Goal: Task Accomplishment & Management: Use online tool/utility

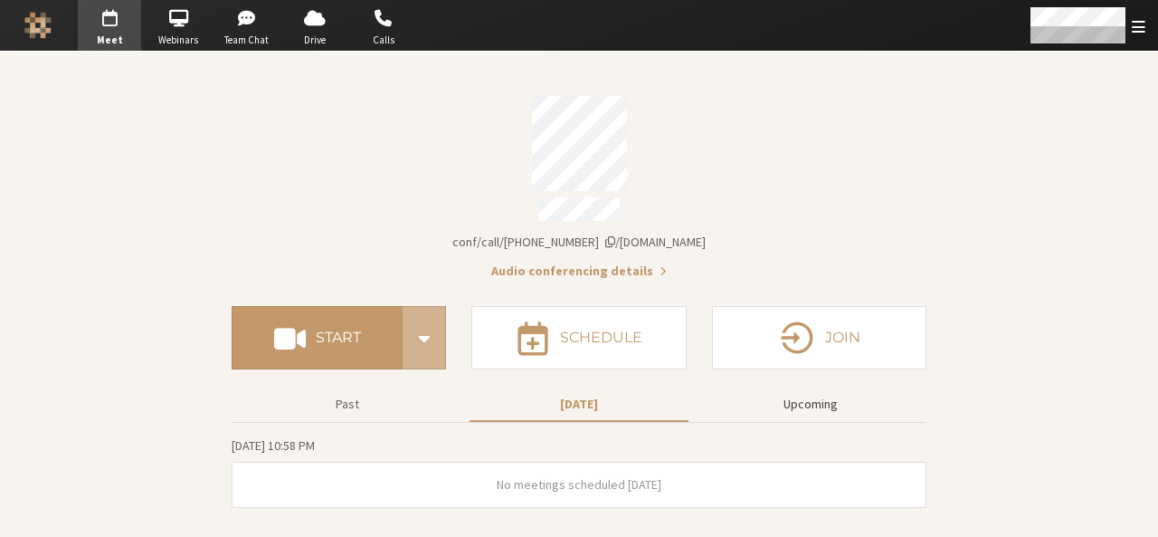
click at [817, 395] on button "Upcoming" at bounding box center [810, 404] width 219 height 32
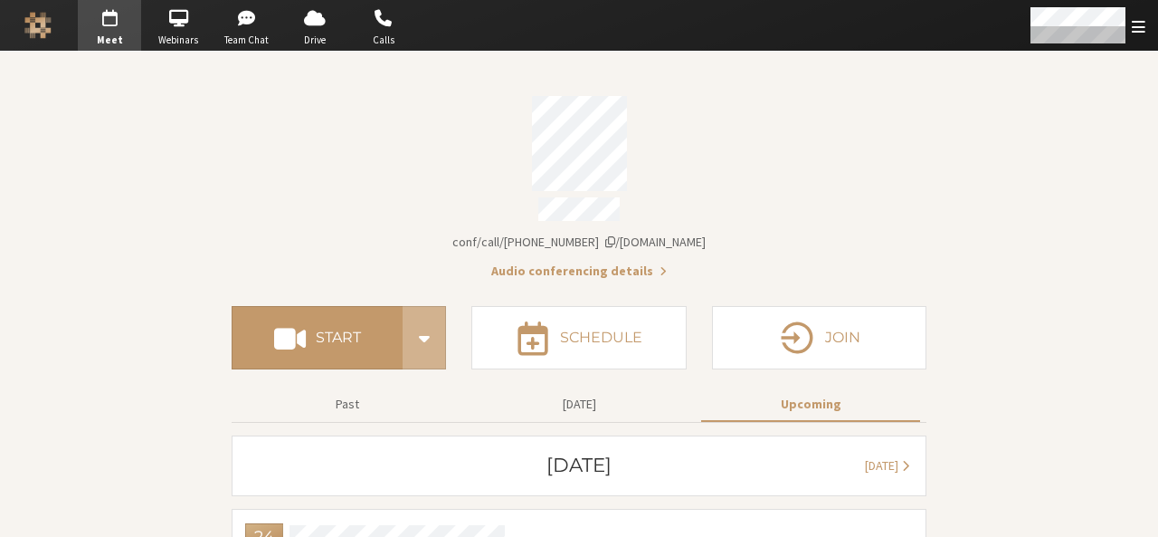
scroll to position [123, 0]
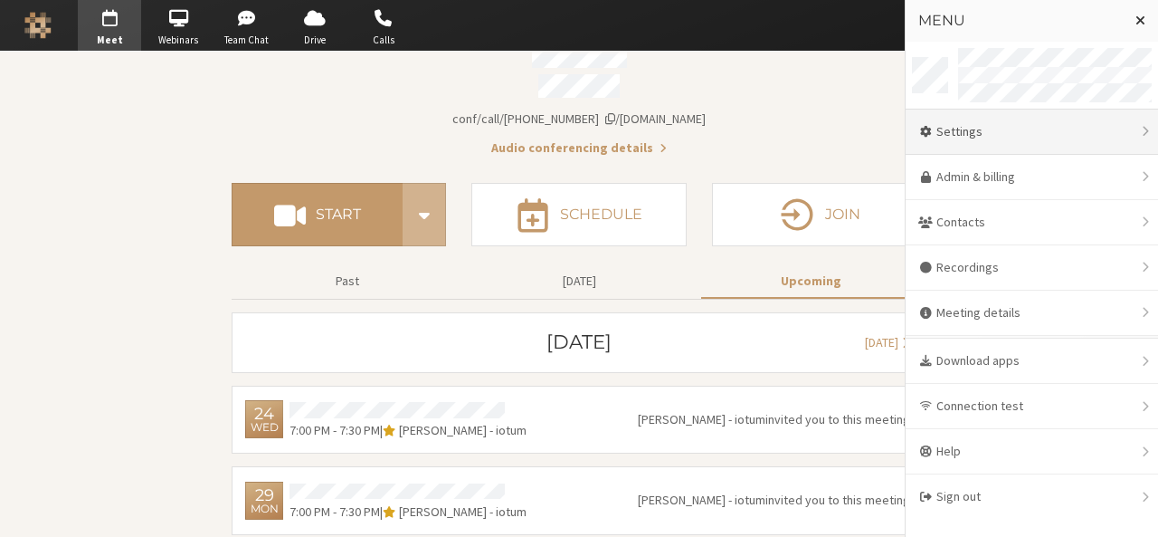
click at [980, 137] on div "Settings" at bounding box center [1032, 131] width 252 height 45
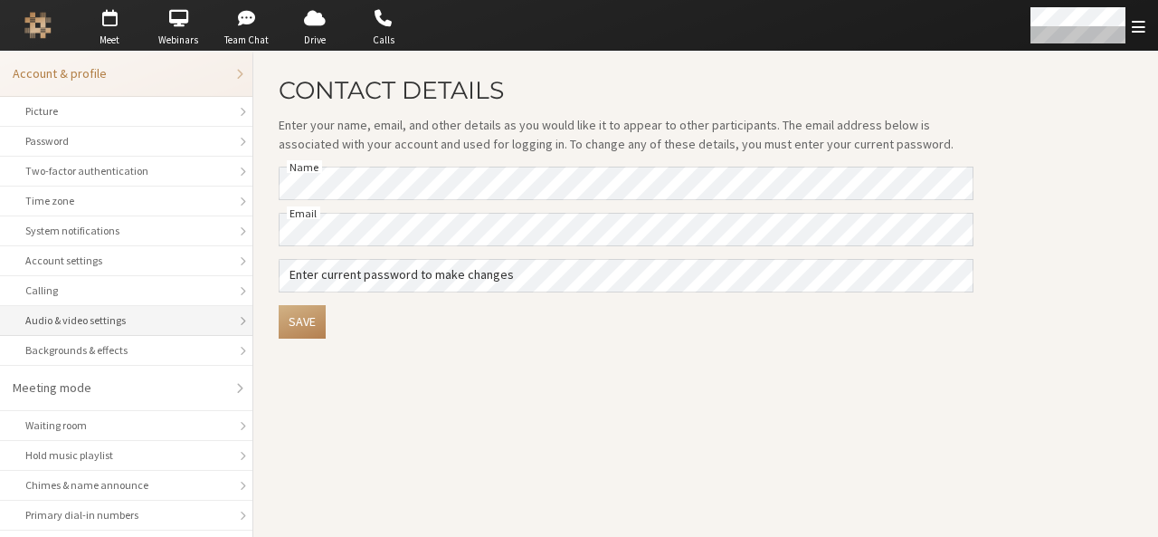
click at [159, 323] on div "Audio & video settings" at bounding box center [126, 320] width 202 height 16
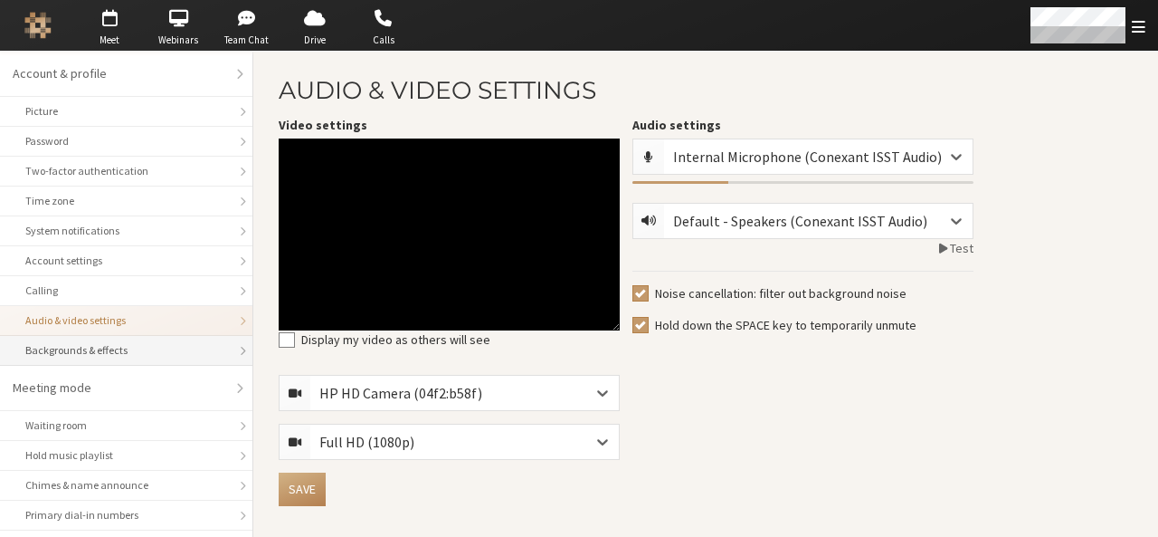
click at [163, 345] on div "Backgrounds & effects" at bounding box center [126, 350] width 202 height 16
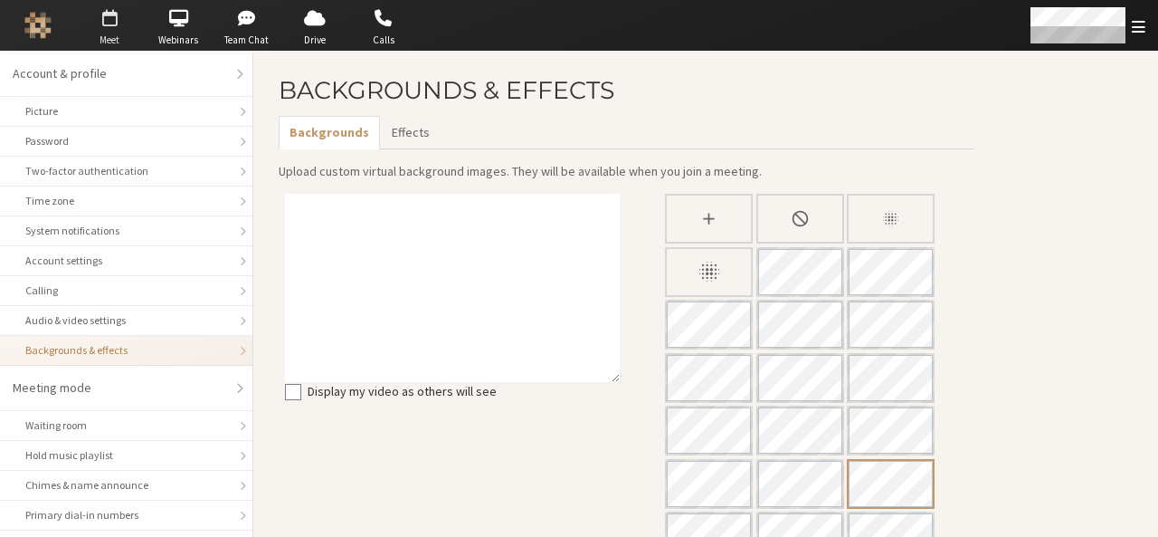
click at [124, 29] on span "button" at bounding box center [109, 18] width 63 height 29
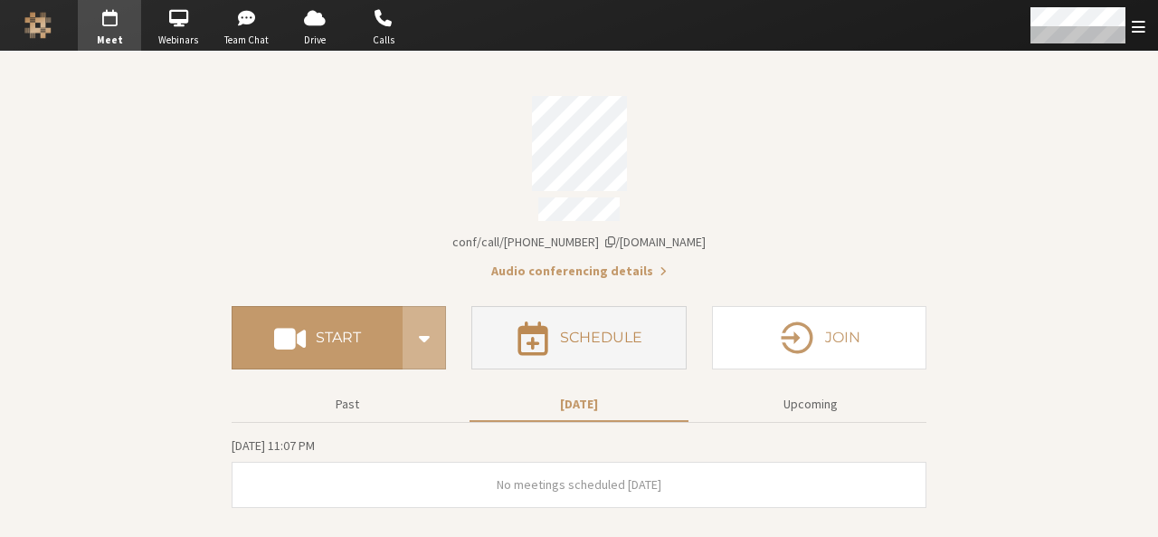
click at [606, 360] on button "Schedule" at bounding box center [578, 337] width 214 height 63
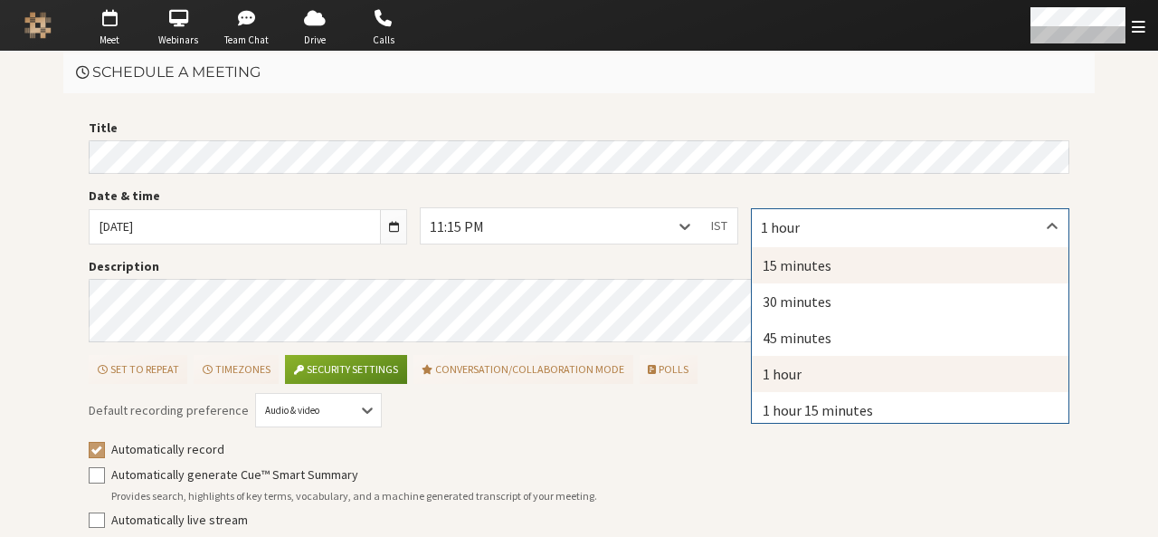
click at [784, 254] on div "15 minutes" at bounding box center [910, 265] width 317 height 36
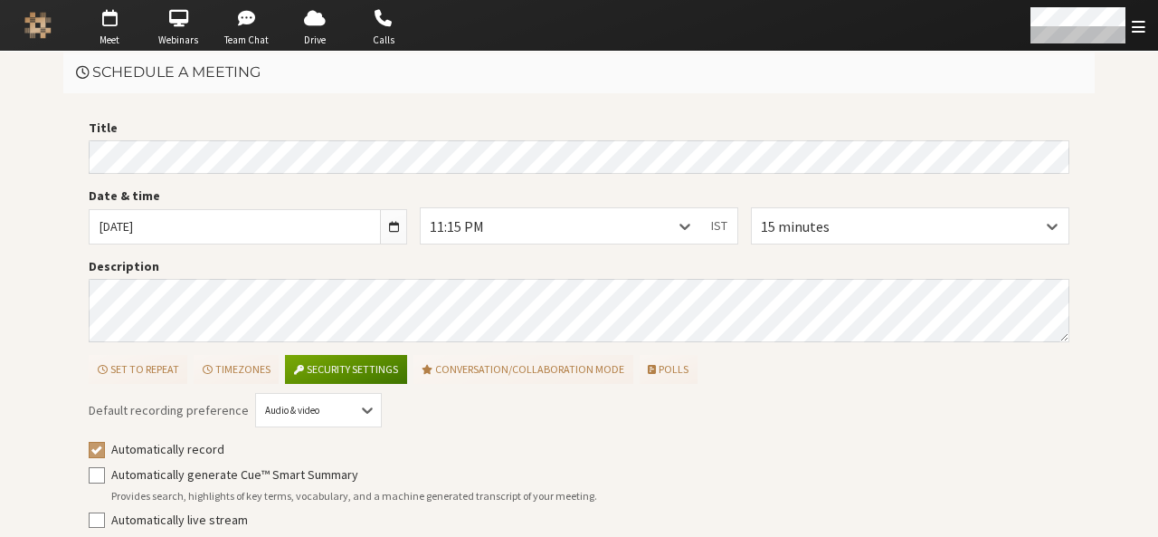
click at [335, 368] on button "Security settings" at bounding box center [345, 369] width 121 height 29
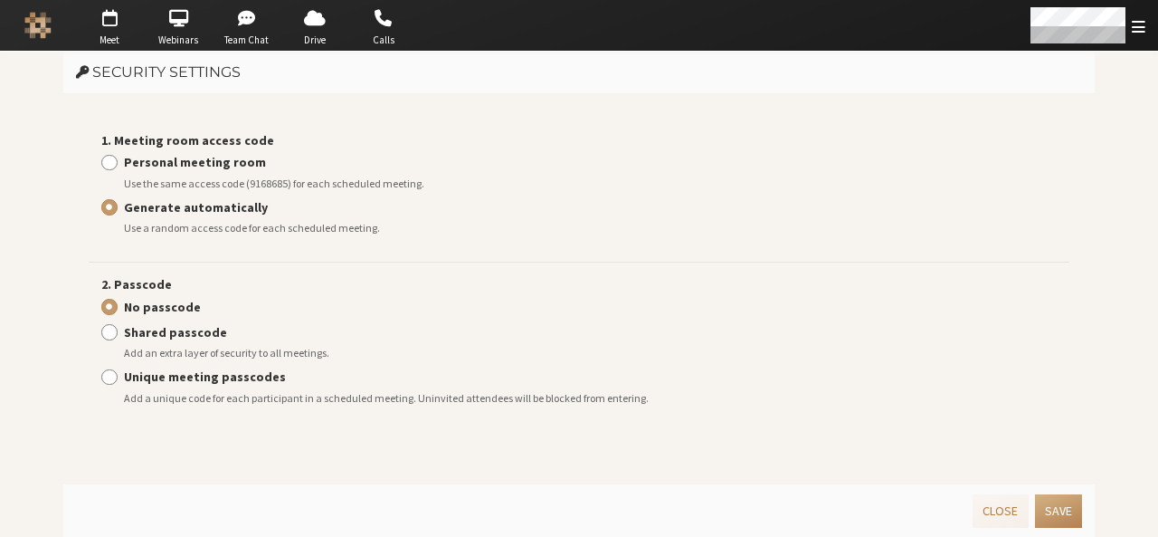
click at [212, 164] on strong "Personal meeting room" at bounding box center [195, 162] width 142 height 16
click at [118, 164] on input "Personal meeting room" at bounding box center [109, 162] width 16 height 18
radio input "true"
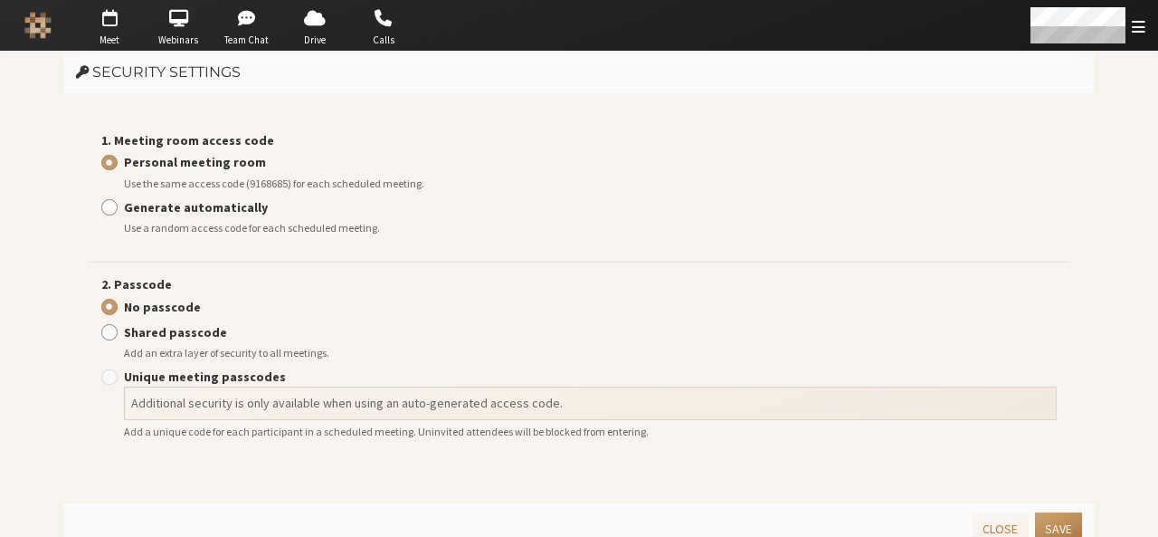
click at [1056, 533] on button "Save" at bounding box center [1058, 528] width 47 height 33
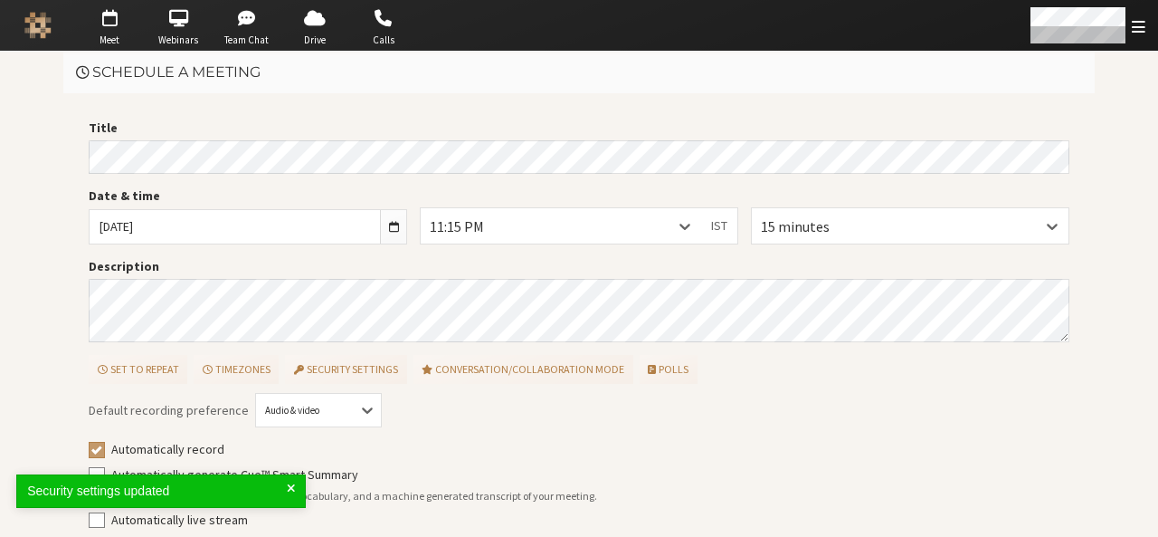
scroll to position [81, 0]
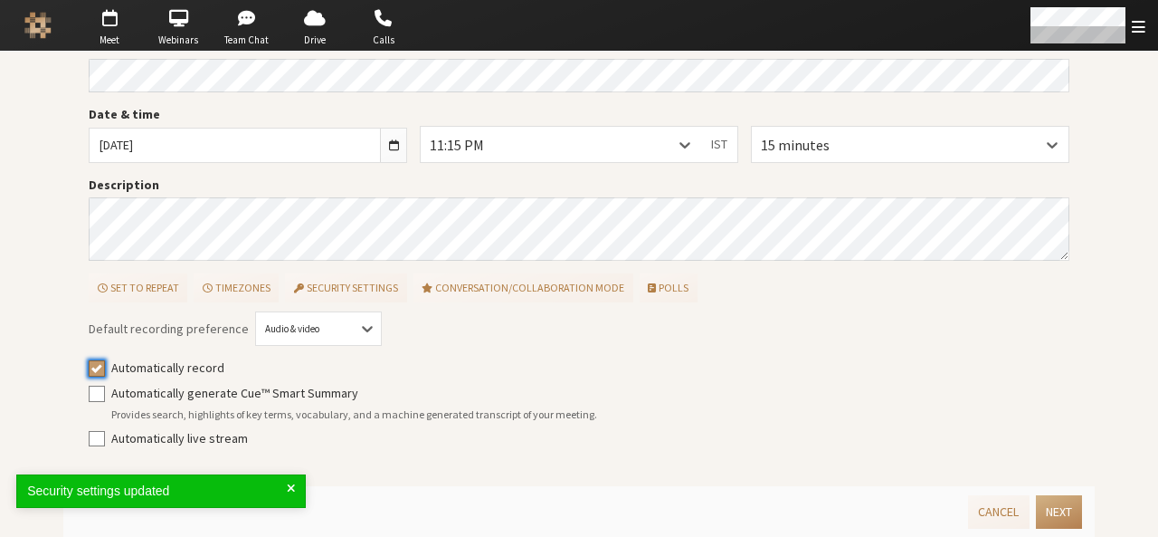
click at [95, 367] on input "Automatically record" at bounding box center [97, 367] width 16 height 18
checkbox input "false"
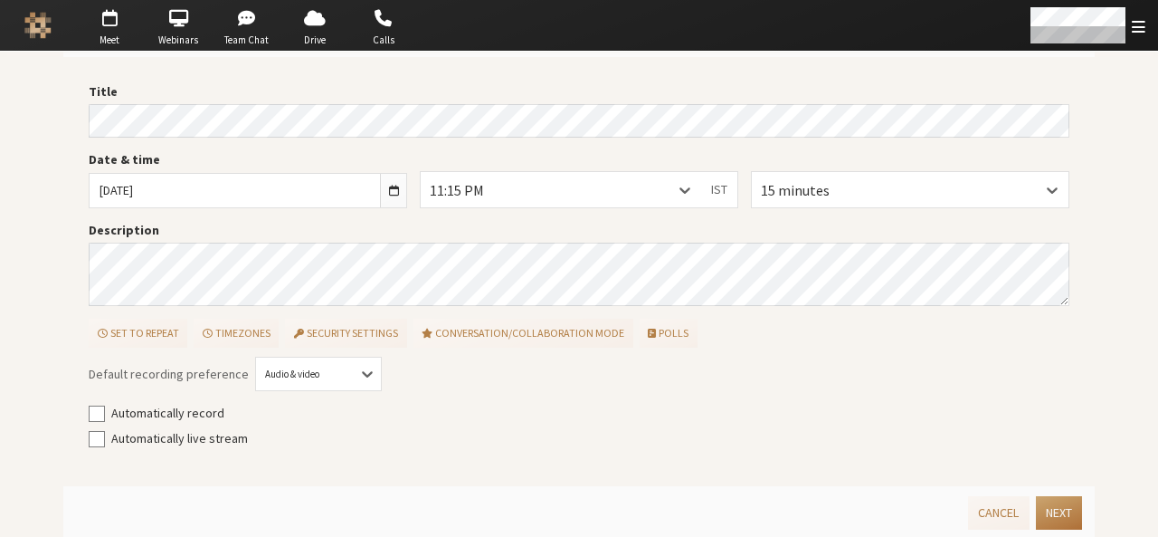
click at [1056, 514] on button "Next" at bounding box center [1059, 512] width 46 height 33
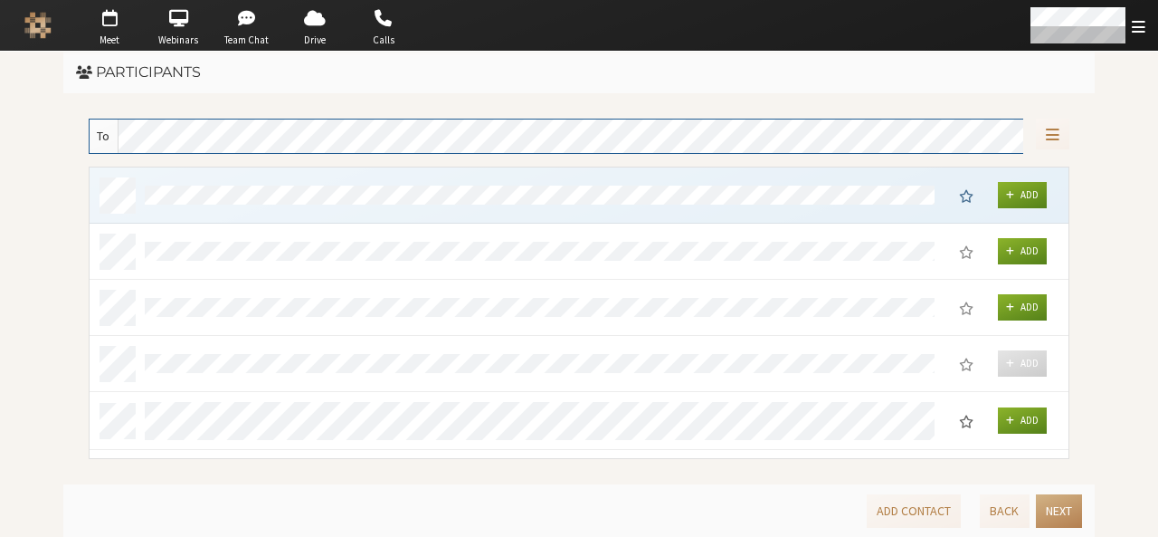
scroll to position [279, 966]
click at [1056, 514] on button "Next" at bounding box center [1059, 510] width 46 height 33
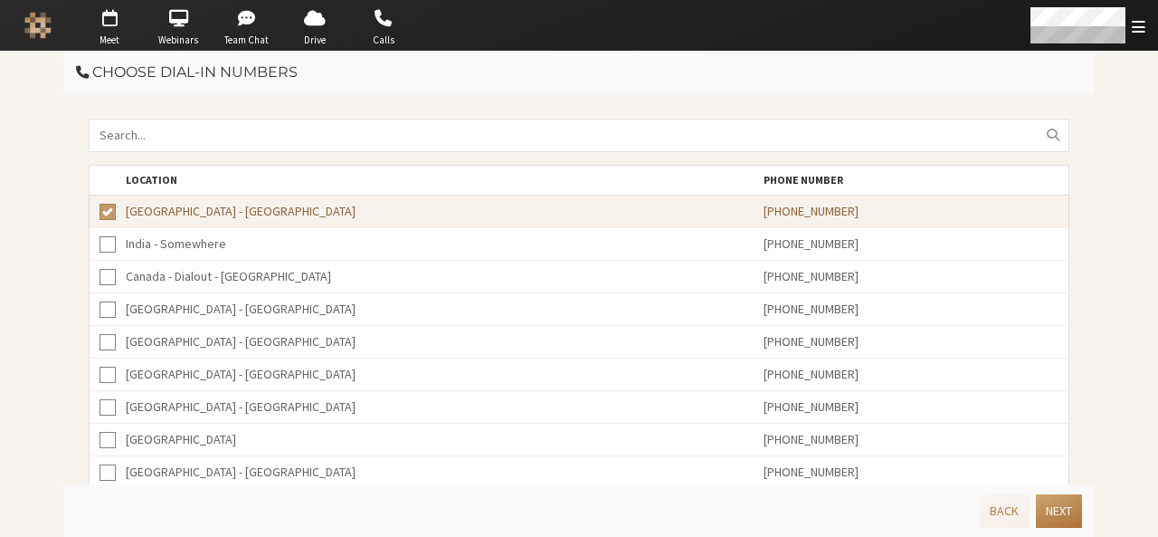
click at [1056, 514] on button "Next" at bounding box center [1059, 510] width 46 height 33
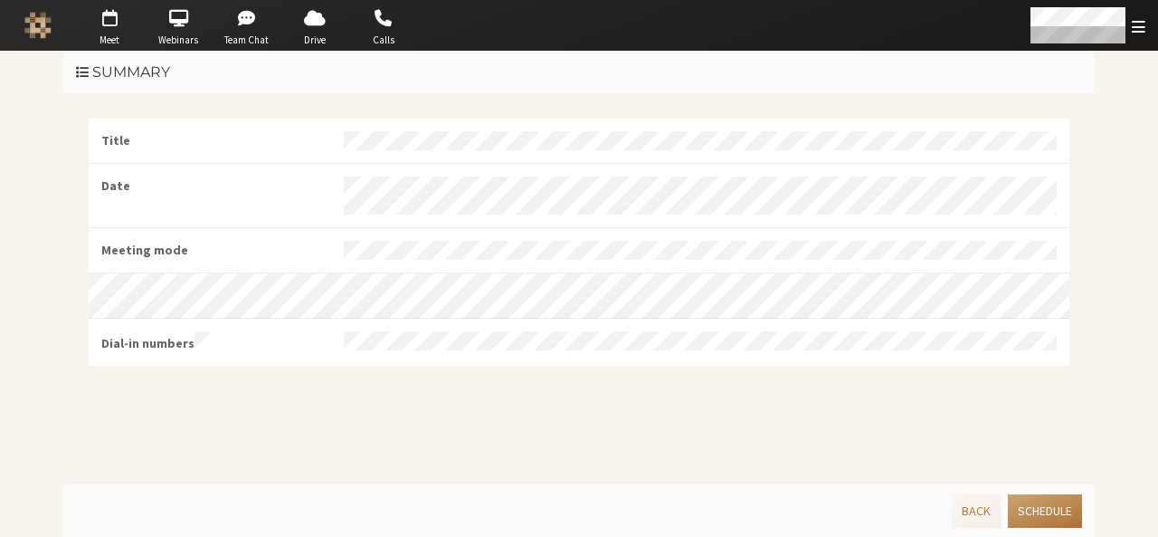
click at [1056, 514] on button "Schedule" at bounding box center [1045, 510] width 74 height 33
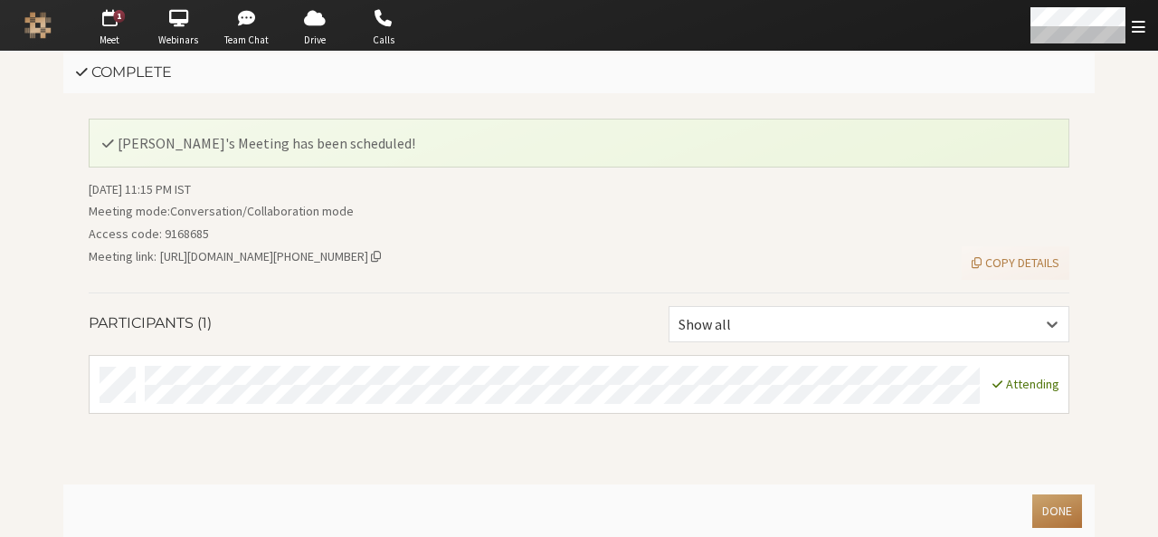
click at [1056, 514] on button "Done" at bounding box center [1057, 510] width 50 height 33
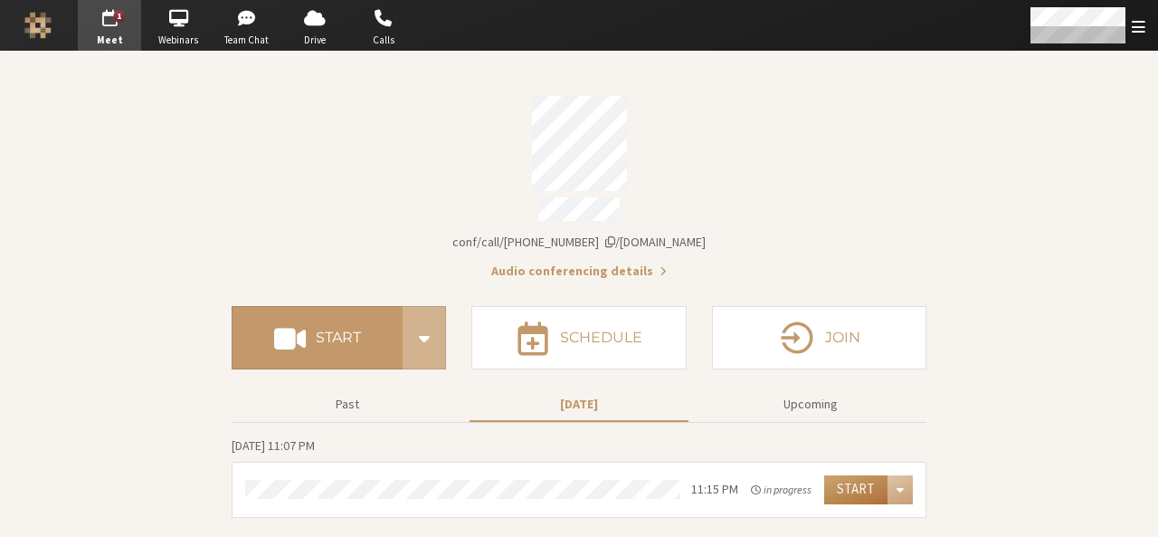
click at [859, 488] on button "Start" at bounding box center [855, 489] width 63 height 29
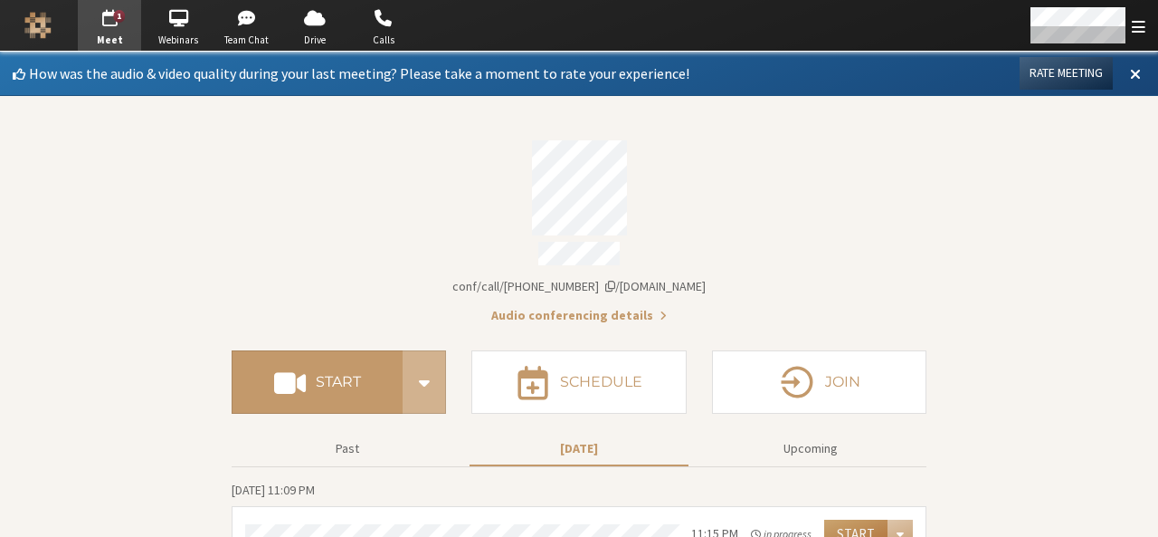
scroll to position [29, 0]
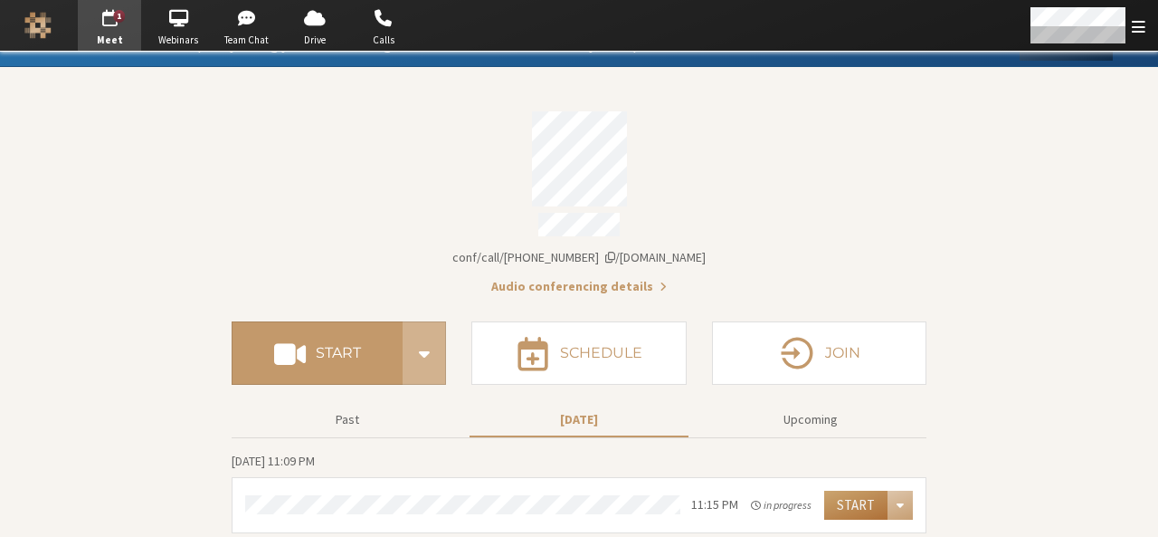
click at [852, 492] on button "Start" at bounding box center [855, 504] width 63 height 29
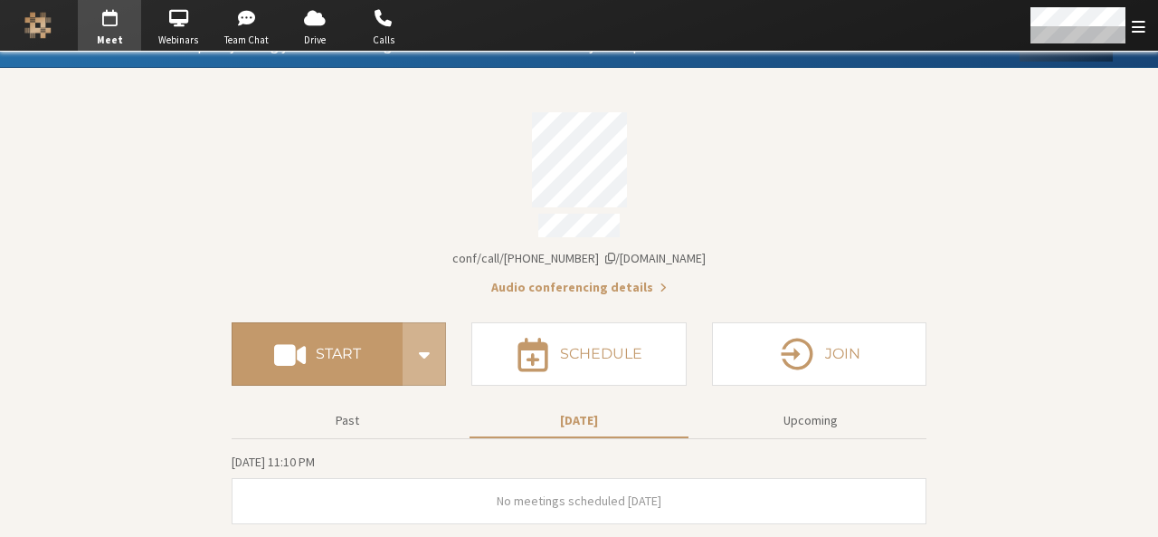
scroll to position [18, 0]
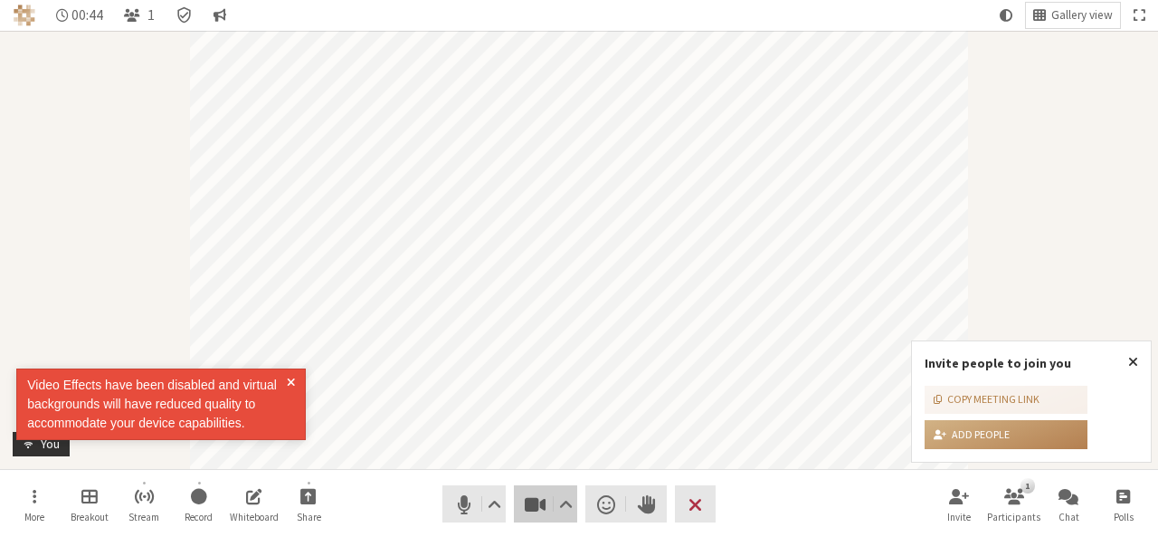
click at [525, 504] on span "Stop video (Alt+V)" at bounding box center [535, 503] width 25 height 25
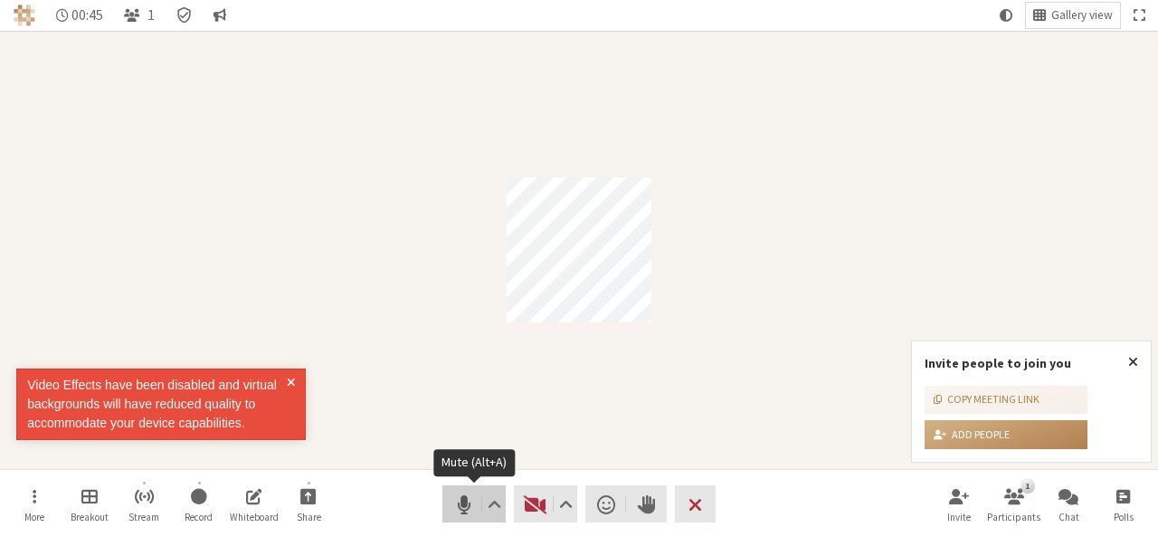
click at [466, 506] on span "Mute (Alt+A)" at bounding box center [464, 503] width 25 height 25
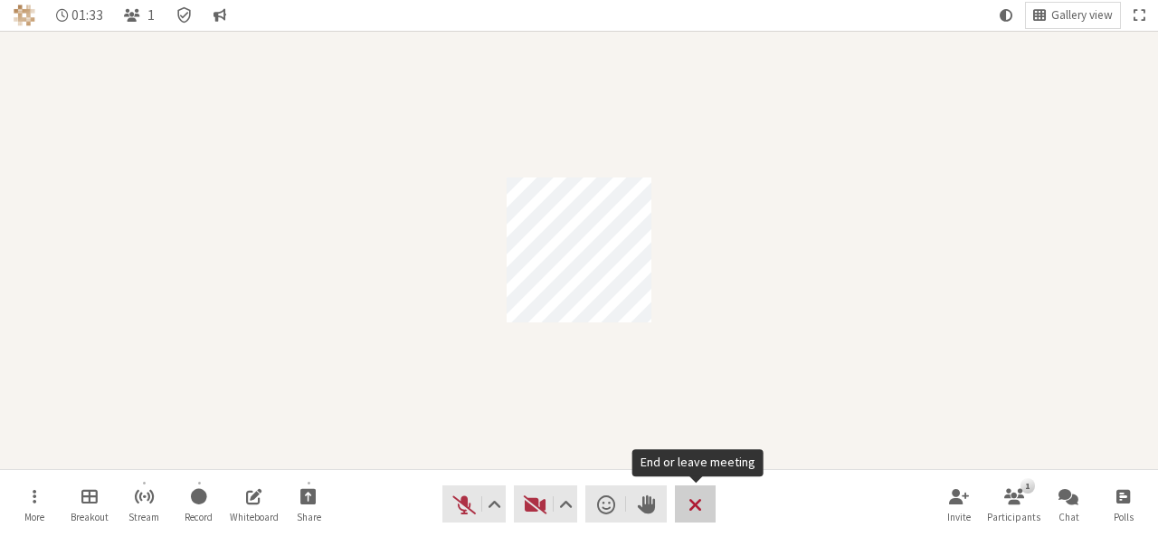
click at [707, 511] on button "Leave" at bounding box center [695, 503] width 41 height 37
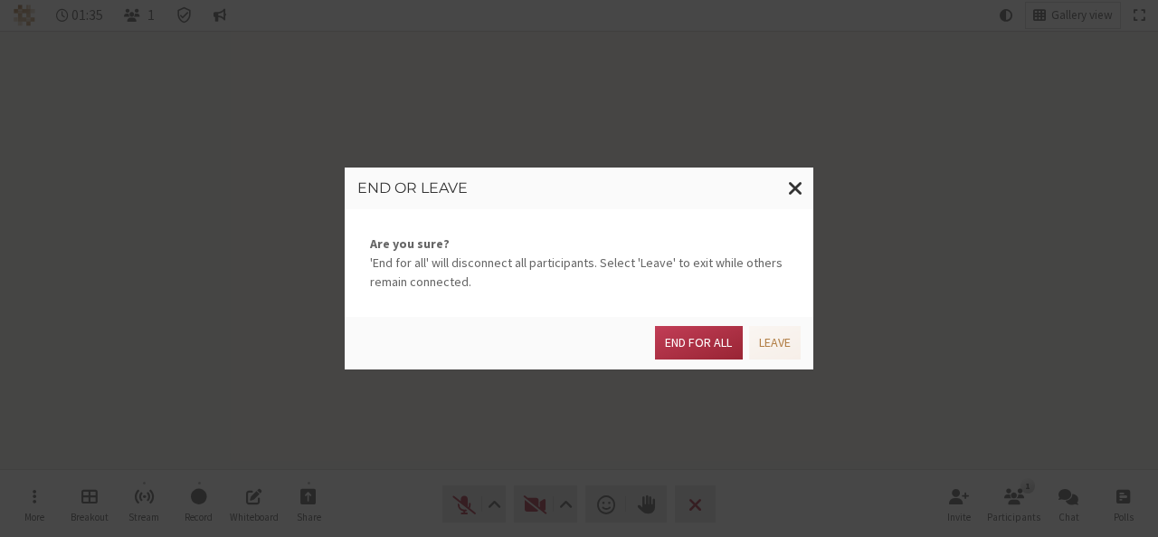
click at [760, 447] on div "End or leave Are you sure? 'End for all' will disconnect all participants. Sele…" at bounding box center [579, 268] width 1158 height 537
click at [774, 345] on button "Leave" at bounding box center [775, 342] width 52 height 33
